Goal: Information Seeking & Learning: Learn about a topic

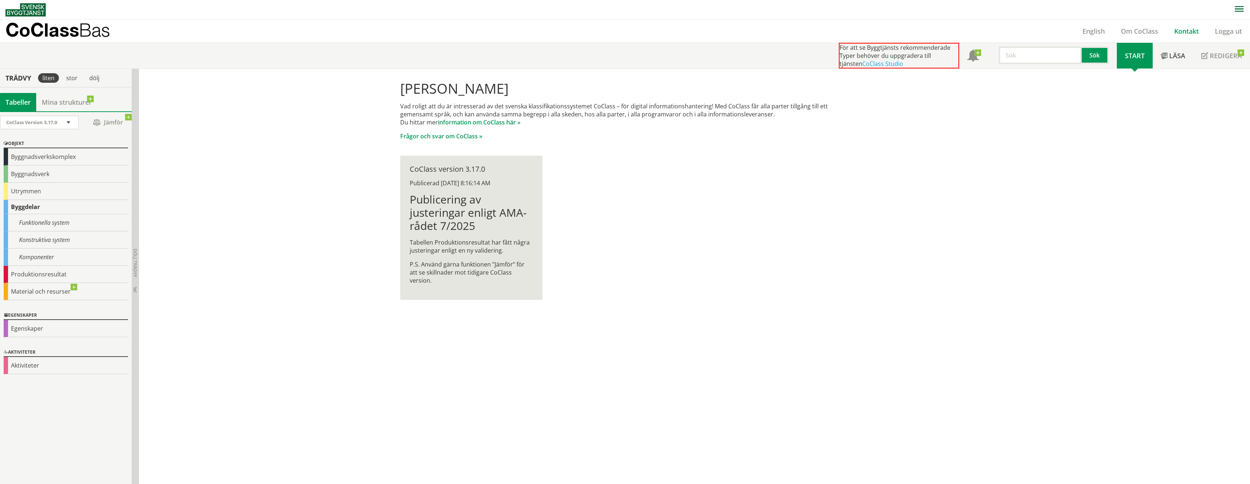
click at [1183, 27] on link "Kontakt" at bounding box center [1186, 31] width 41 height 9
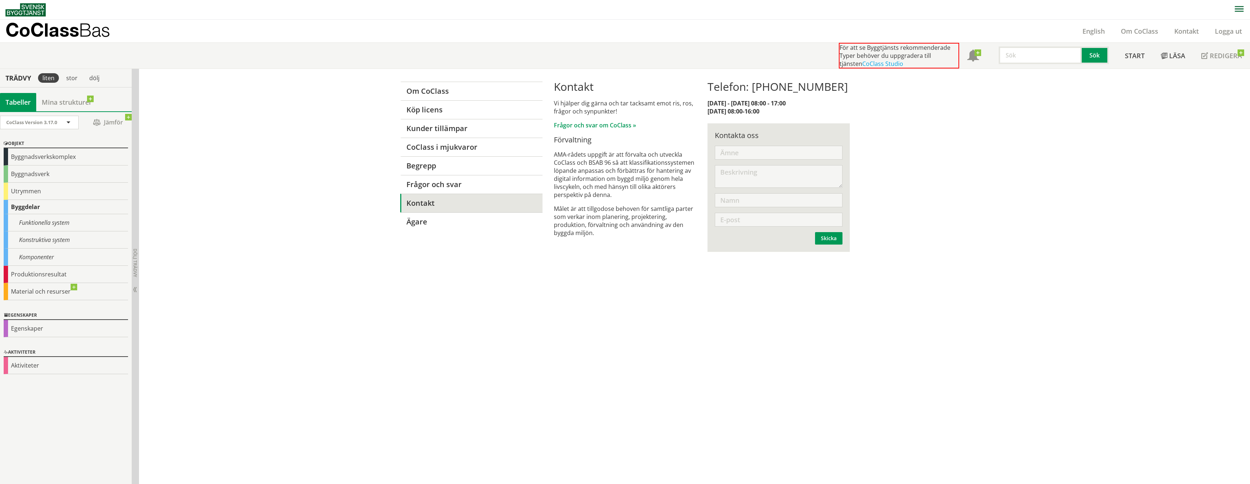
click at [756, 149] on input "text" at bounding box center [779, 153] width 128 height 14
click at [76, 28] on p "CoClass Bas" at bounding box center [57, 30] width 105 height 8
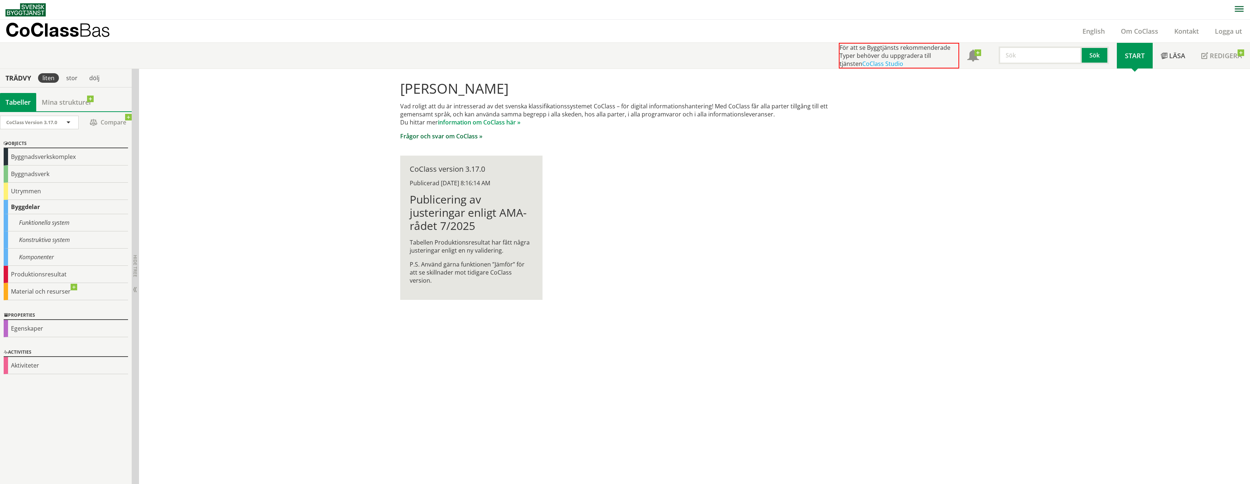
click at [444, 138] on link "Frågor och svar om CoClass »" at bounding box center [441, 136] width 82 height 8
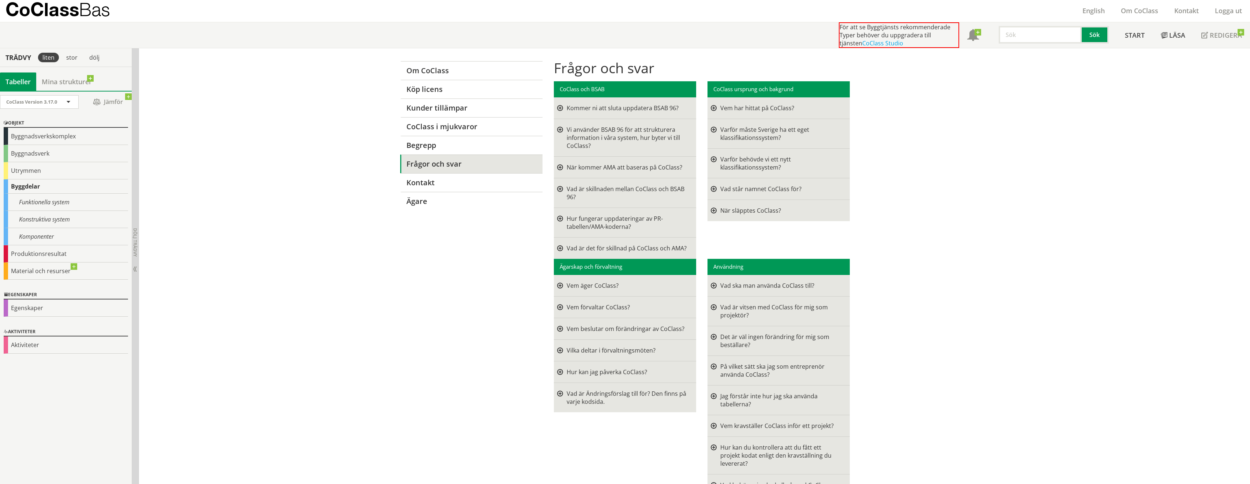
scroll to position [37, 0]
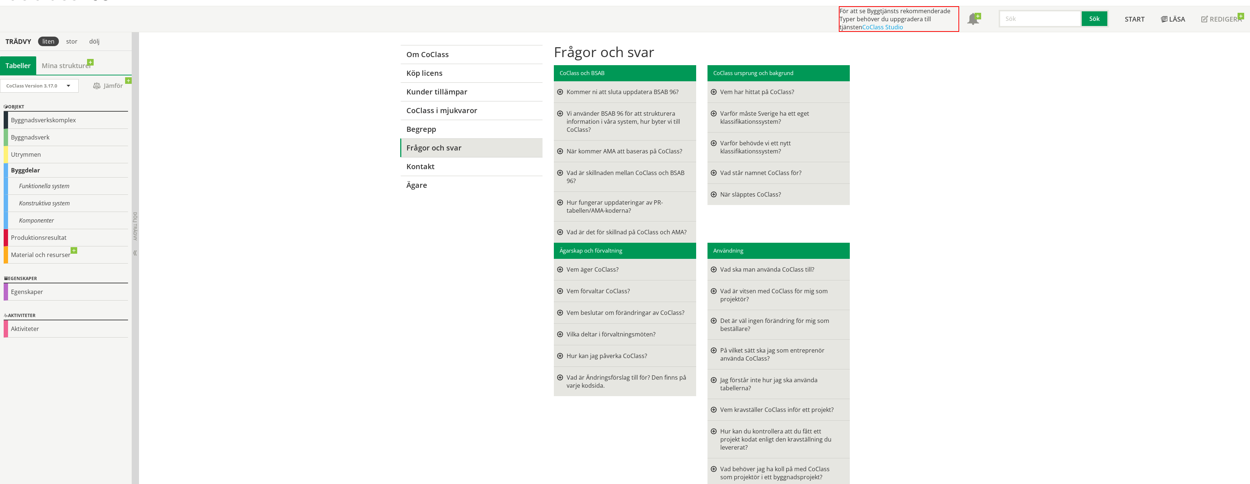
click at [558, 151] on div at bounding box center [560, 151] width 6 height 8
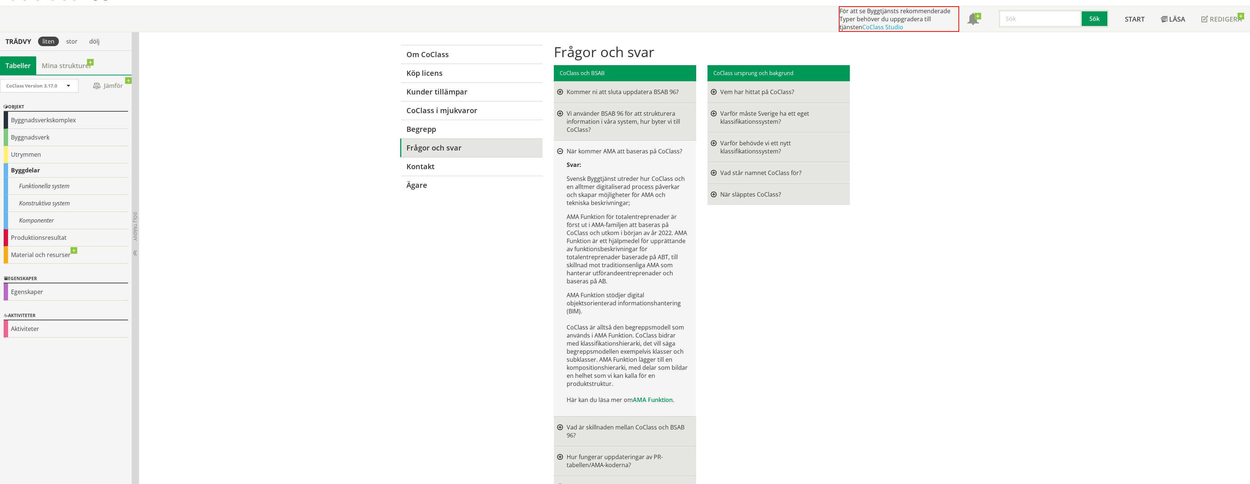
click at [558, 151] on div at bounding box center [560, 152] width 6 height 6
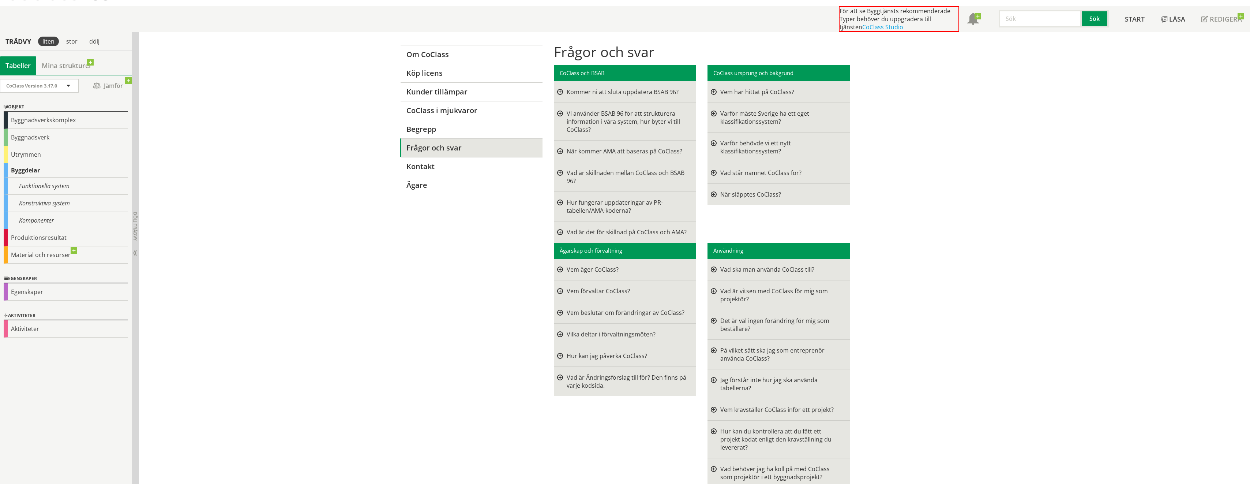
click at [711, 91] on div at bounding box center [714, 92] width 6 height 8
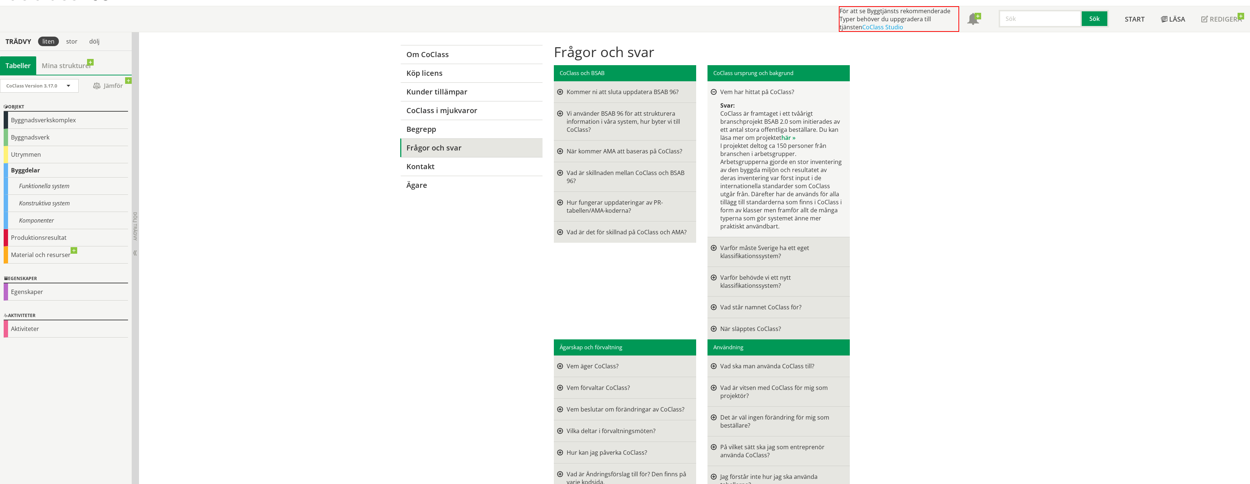
click at [711, 91] on div at bounding box center [714, 92] width 6 height 6
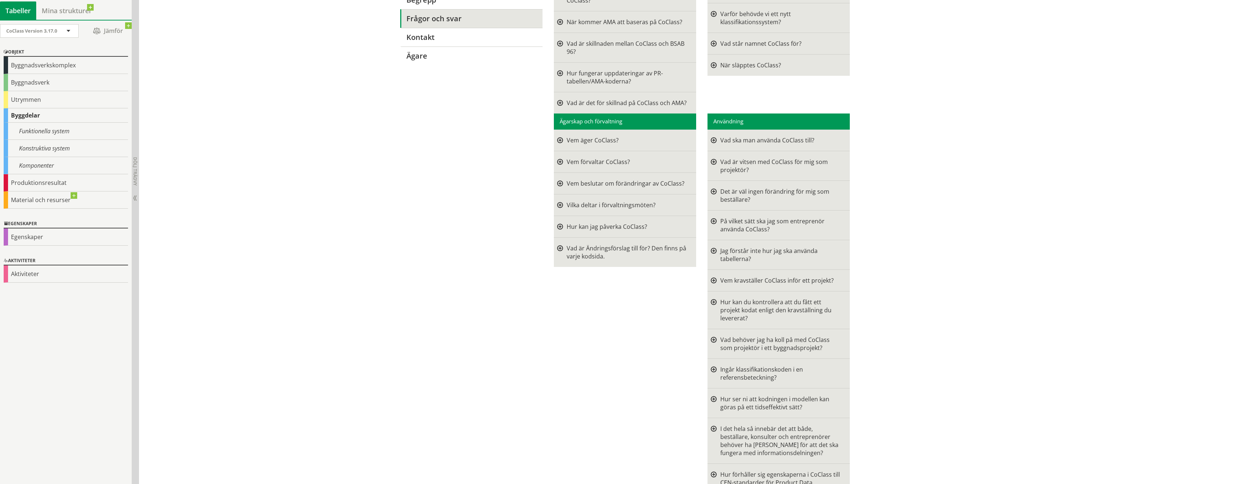
scroll to position [183, 0]
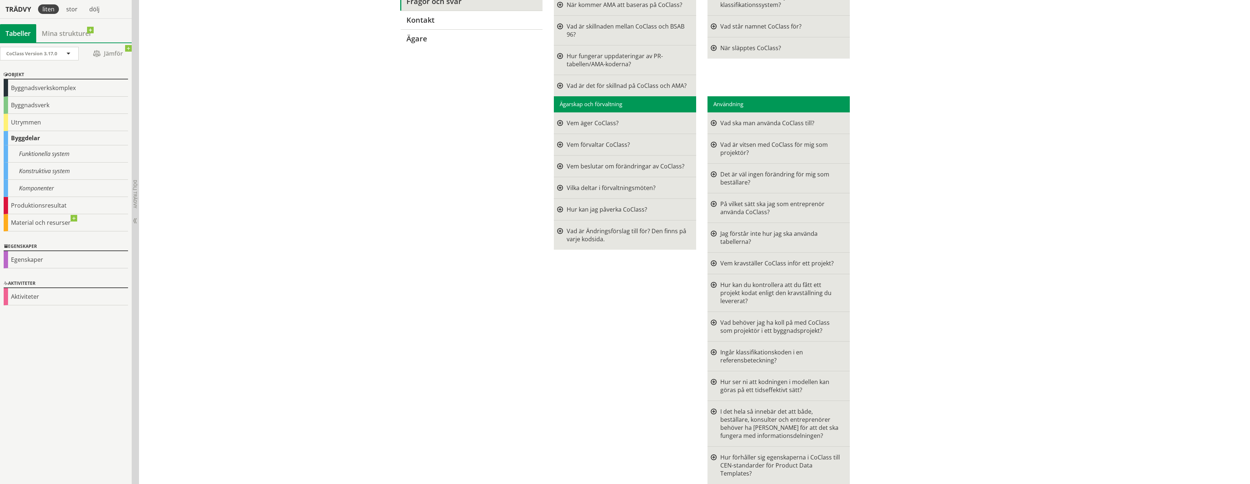
click at [711, 124] on div at bounding box center [714, 123] width 6 height 8
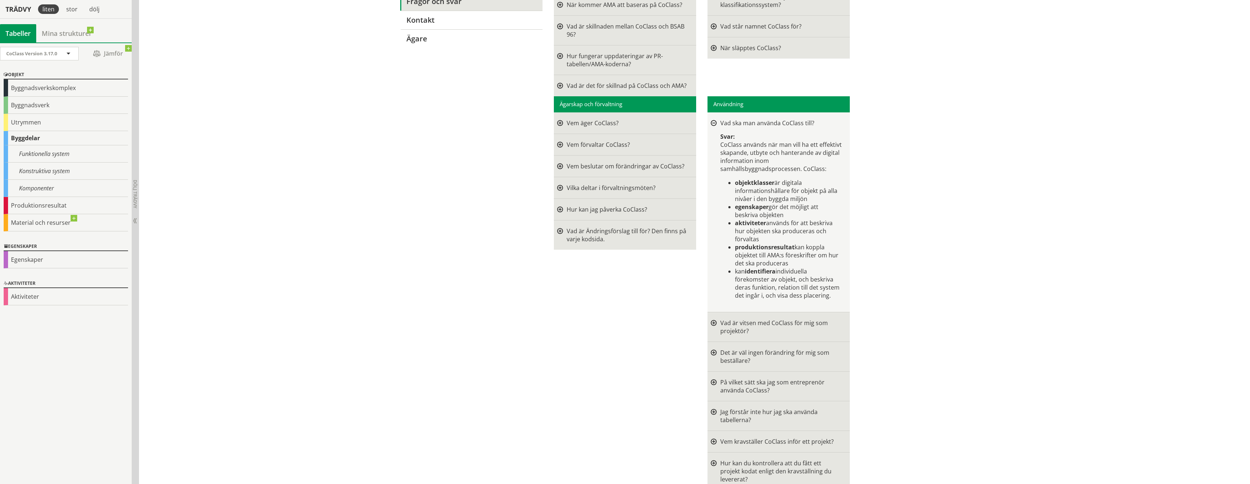
click at [711, 124] on div at bounding box center [714, 123] width 6 height 6
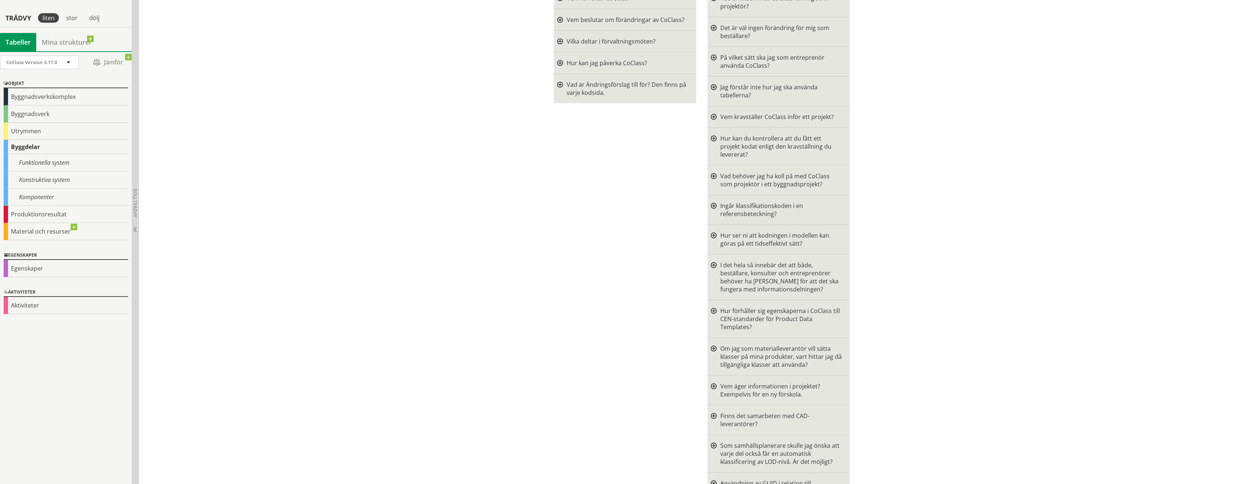
scroll to position [366, 0]
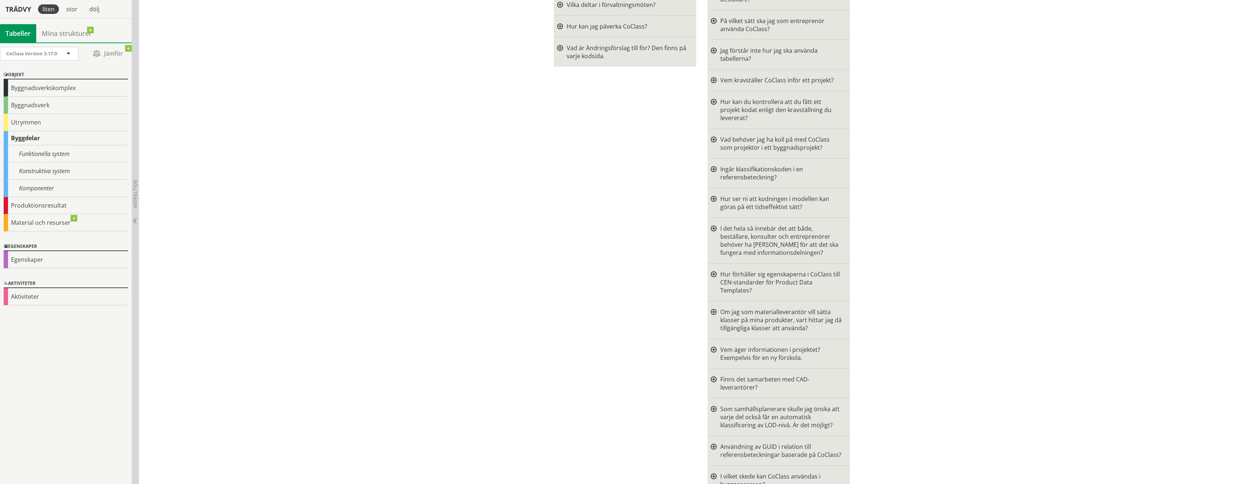
click at [711, 165] on div at bounding box center [714, 173] width 6 height 16
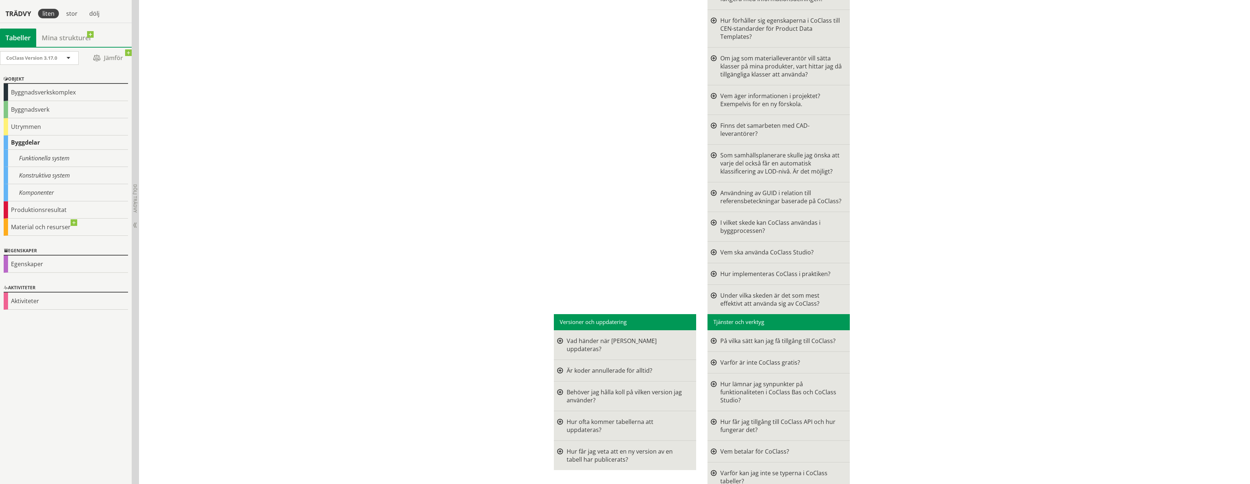
scroll to position [695, 0]
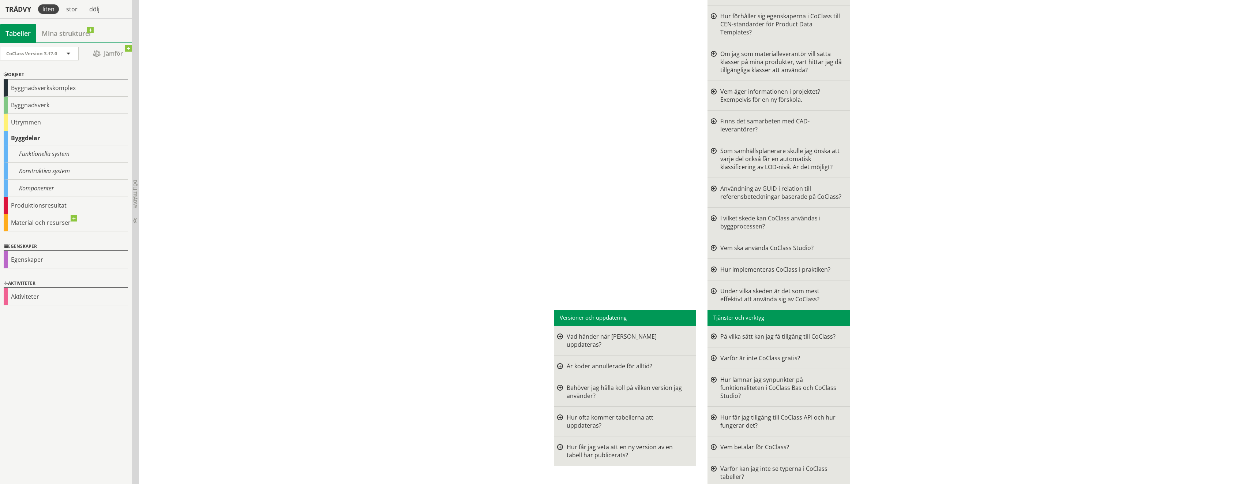
click at [713, 354] on div at bounding box center [714, 358] width 6 height 8
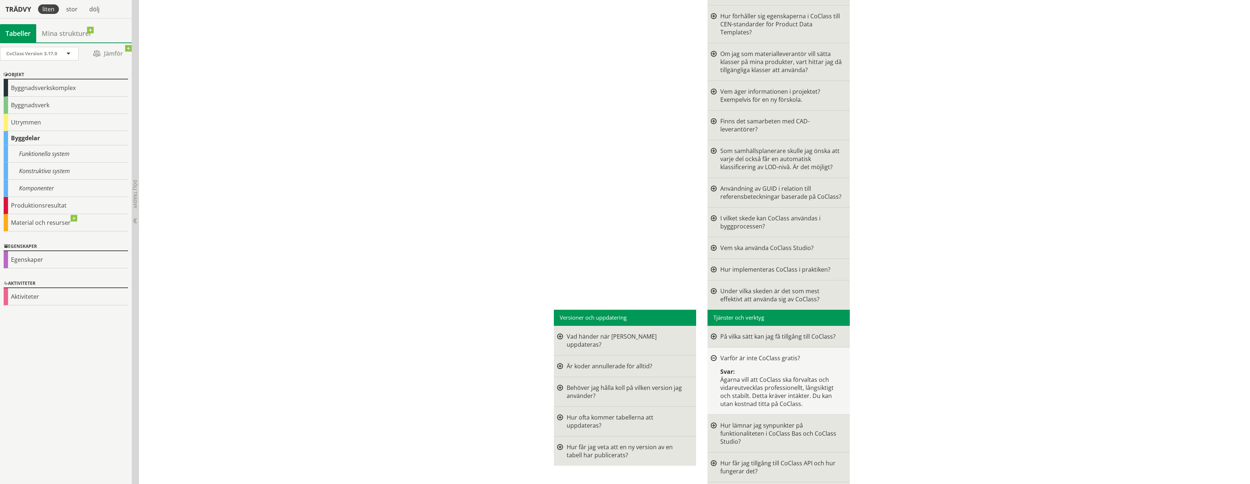
click at [713, 355] on div at bounding box center [714, 358] width 6 height 6
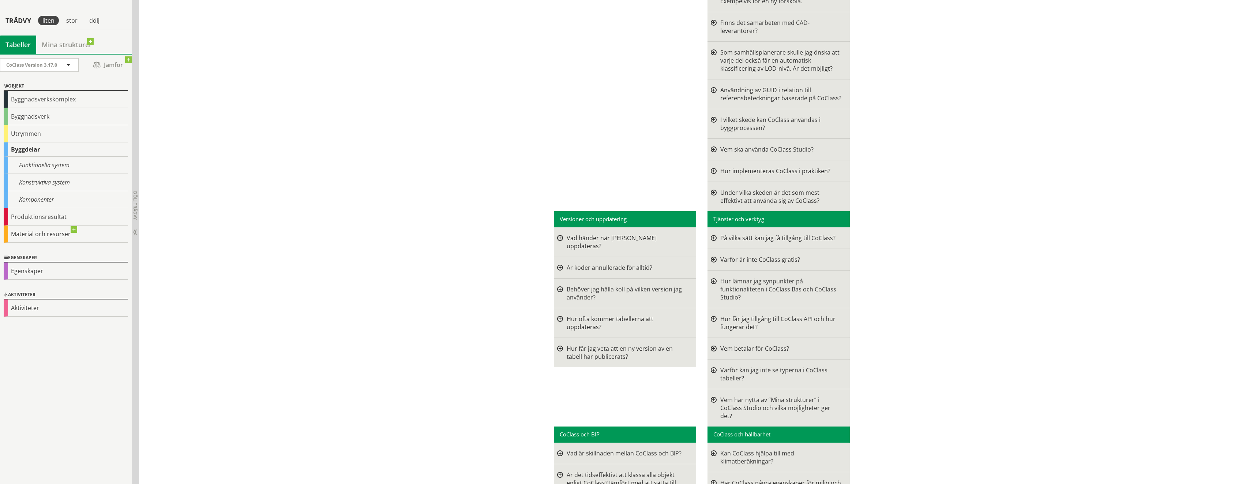
scroll to position [805, 0]
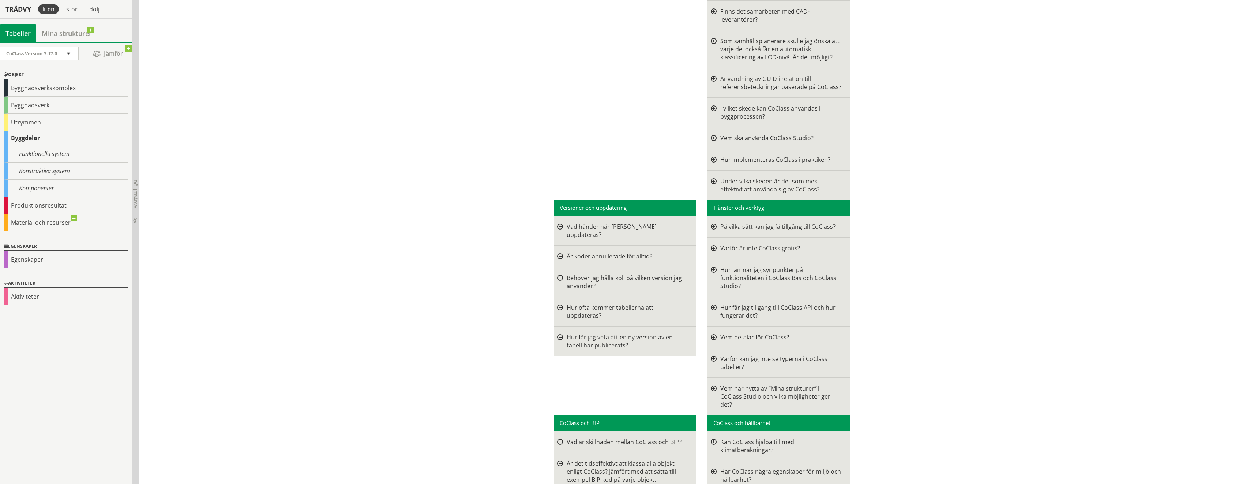
click at [712, 333] on div at bounding box center [714, 337] width 6 height 8
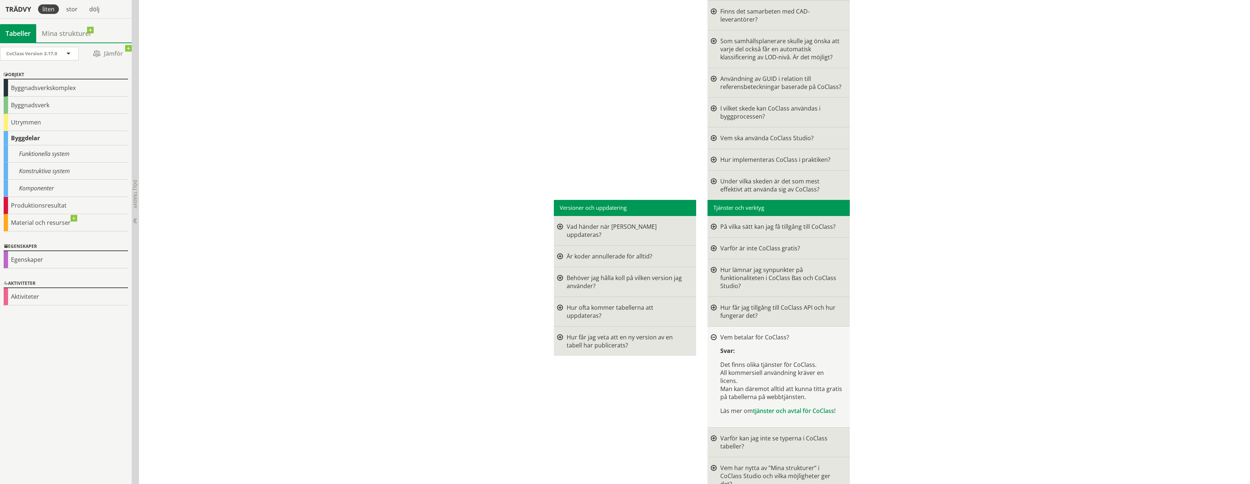
click at [712, 334] on div at bounding box center [714, 337] width 6 height 6
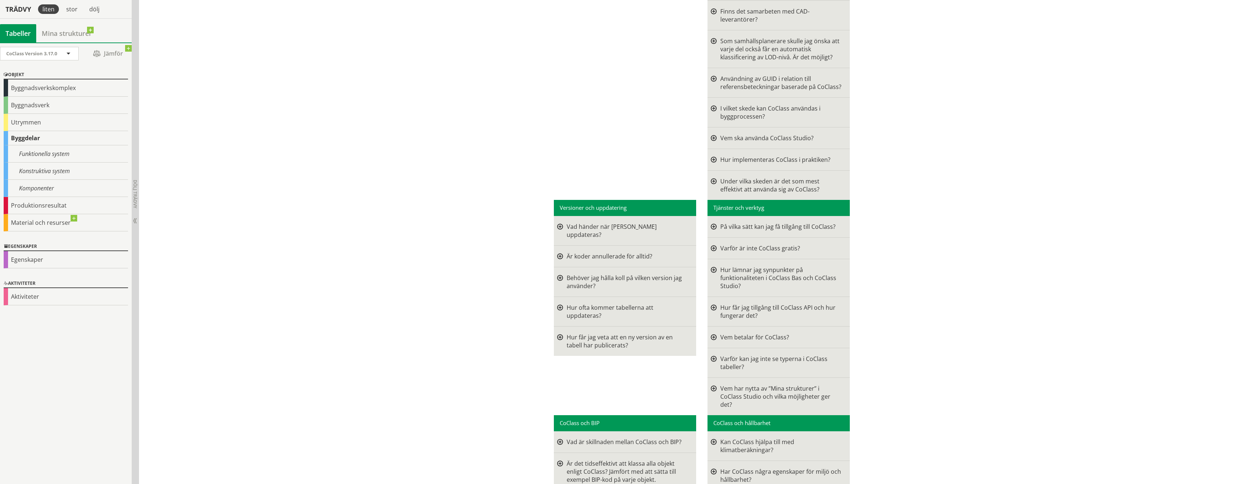
click at [711, 354] on div at bounding box center [714, 362] width 6 height 16
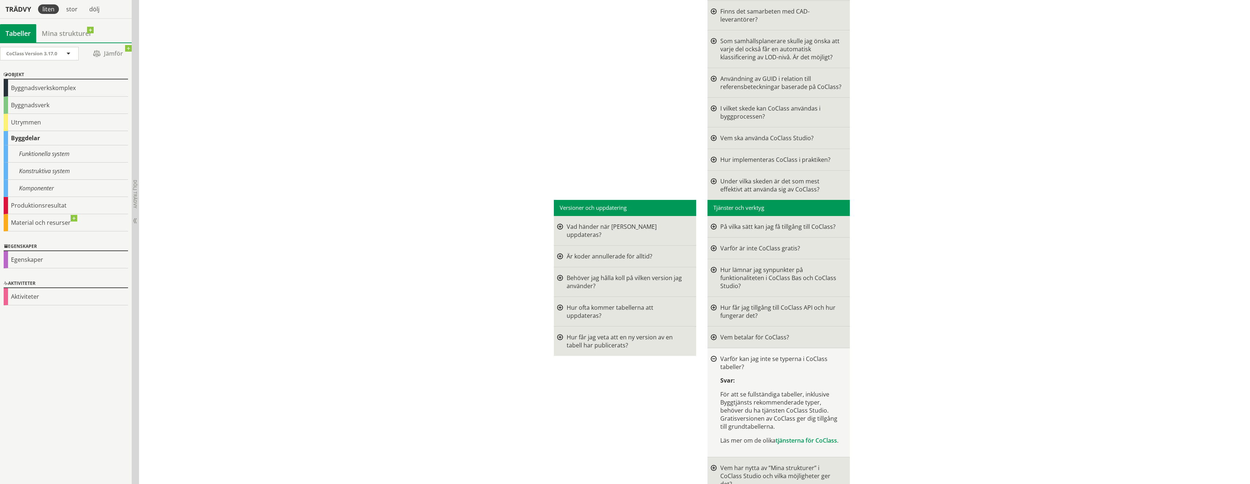
click at [711, 356] on div at bounding box center [714, 359] width 6 height 6
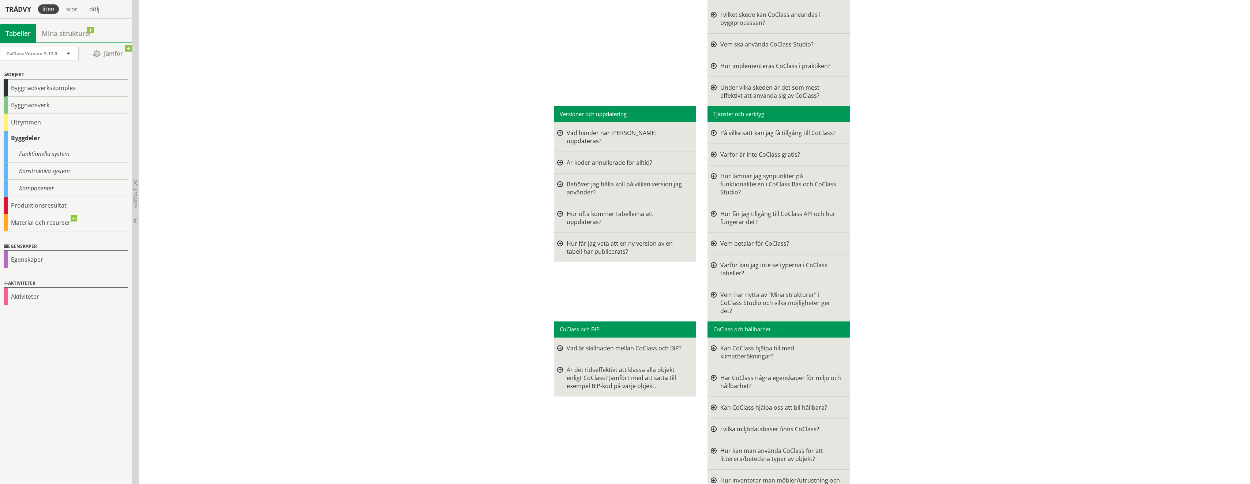
scroll to position [909, 0]
